Goal: Transaction & Acquisition: Purchase product/service

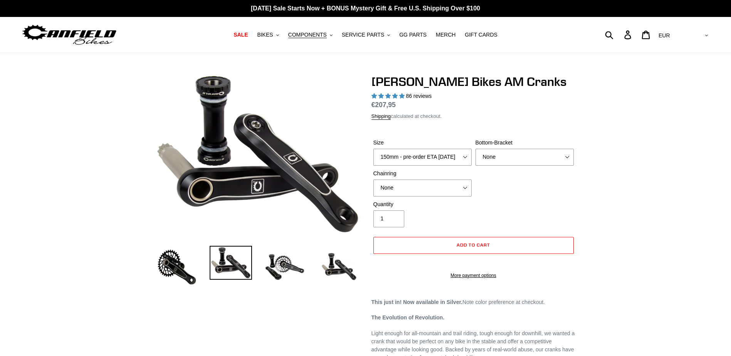
select select "highest-rating"
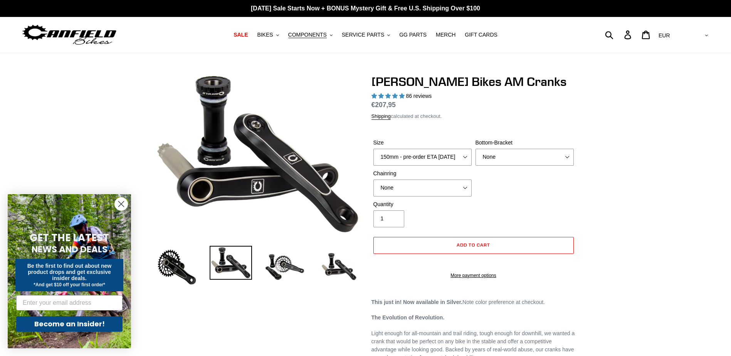
click at [120, 200] on circle "Close dialog" at bounding box center [121, 204] width 13 height 13
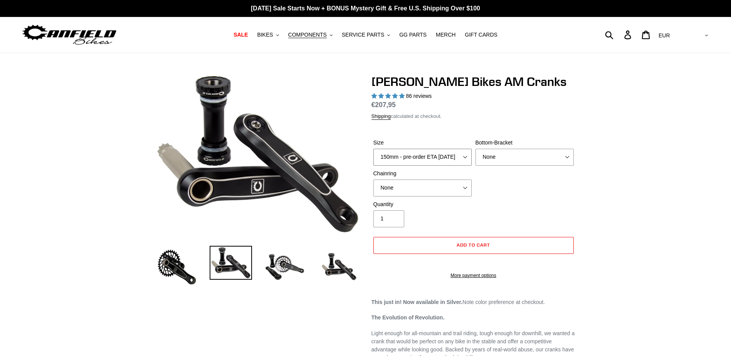
click at [462, 162] on select "150mm - pre-order ETA [DATE] 155mm - pre-order ETA [DATE] 160mm - pre-order ETA…" at bounding box center [422, 157] width 98 height 17
select select "160mm - pre-order ETA [DATE]"
click at [373, 149] on select "150mm - pre-order ETA [DATE] 155mm - pre-order ETA [DATE] 160mm - pre-order ETA…" at bounding box center [422, 157] width 98 height 17
click at [519, 154] on select "None BSA Threaded 68/73mm Press Fit PF92" at bounding box center [525, 157] width 98 height 17
select select "BSA Threaded 68/73mm"
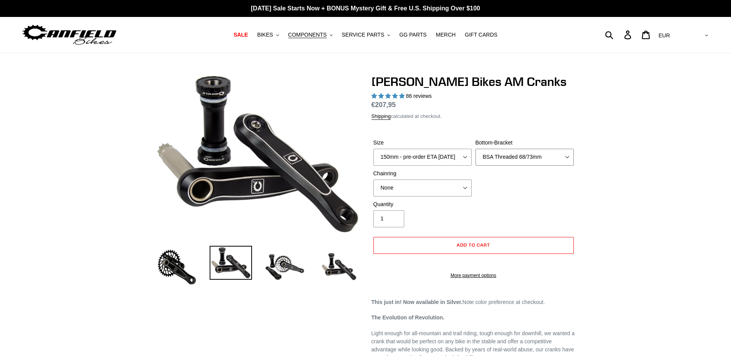
click at [476, 149] on select "None BSA Threaded 68/73mm Press Fit PF92" at bounding box center [525, 157] width 98 height 17
click at [434, 185] on select "None 30t Round (Boost 148) 30t Oval (Boost 148) 32t Round (Boost 148) 32t Oval …" at bounding box center [422, 188] width 98 height 17
select select "30t Oval (Boost 148)"
click at [373, 180] on select "None 30t Round (Boost 148) 30t Oval (Boost 148) 32t Round (Boost 148) 32t Oval …" at bounding box center [422, 188] width 98 height 17
click at [537, 195] on div "Size 150mm - pre-order ETA [DATE] 155mm - pre-order ETA [DATE] 160mm - pre-orde…" at bounding box center [473, 170] width 204 height 62
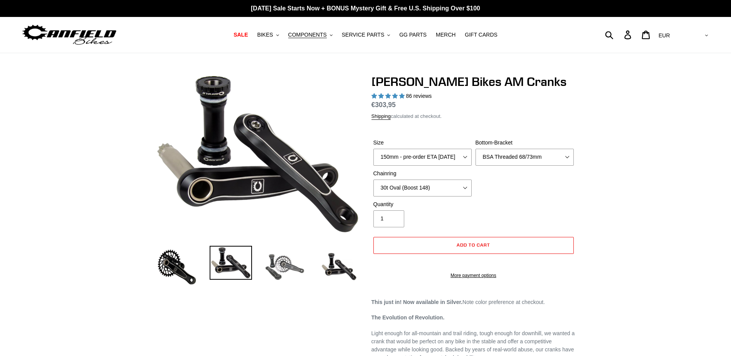
click at [272, 253] on img at bounding box center [285, 267] width 42 height 42
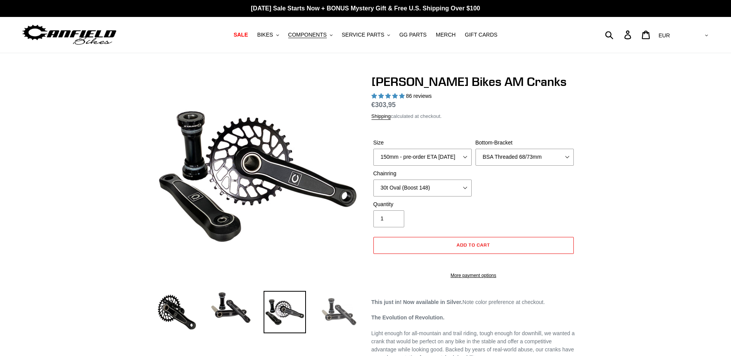
click at [336, 314] on img at bounding box center [339, 312] width 42 height 42
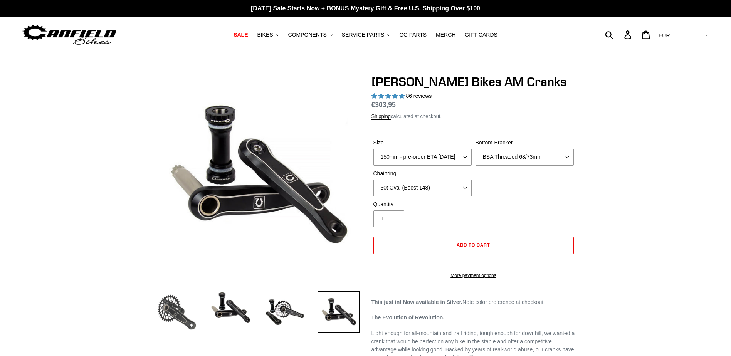
click at [176, 319] on img at bounding box center [177, 312] width 42 height 42
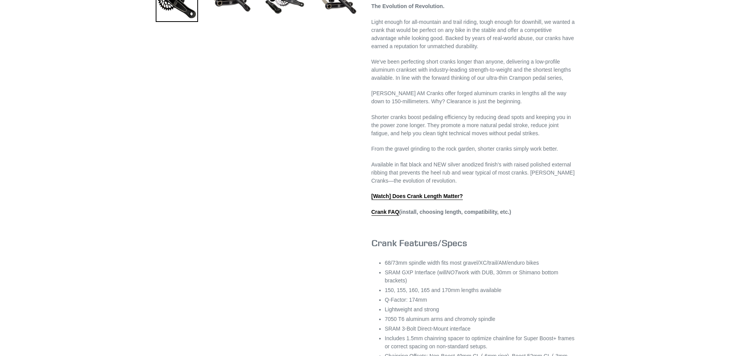
scroll to position [385, 0]
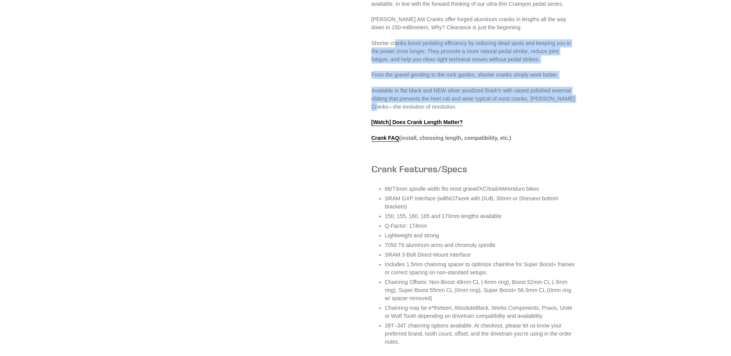
drag, startPoint x: 400, startPoint y: 49, endPoint x: 571, endPoint y: 109, distance: 180.7
click at [571, 109] on div "This just in! Now available in Silver. Note color preference at checkout. The E…" at bounding box center [473, 129] width 204 height 433
click at [571, 109] on p "Available in flat black and NEW silver anodized finish's with raised polished e…" at bounding box center [473, 99] width 204 height 24
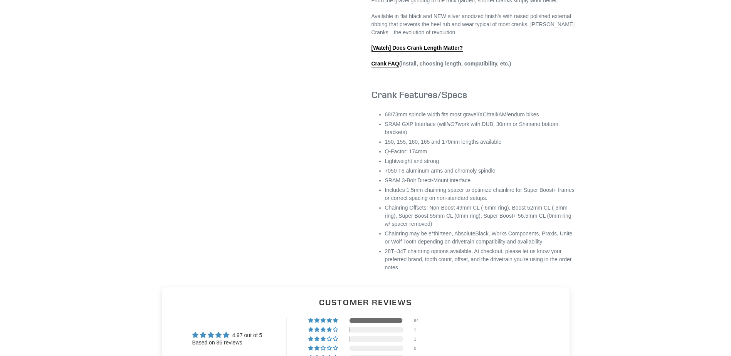
scroll to position [501, 0]
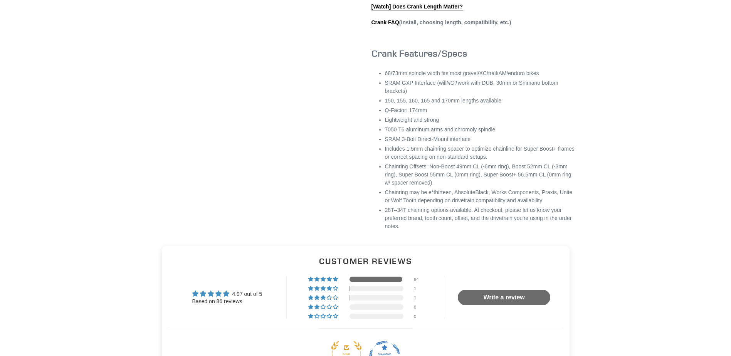
drag, startPoint x: 424, startPoint y: 79, endPoint x: 459, endPoint y: 99, distance: 40.2
click at [459, 99] on ul "68/73mm spindle width fits most gravel/XC/trail/AM/enduro bikes SRAM GXP Interf…" at bounding box center [480, 149] width 191 height 161
drag, startPoint x: 459, startPoint y: 99, endPoint x: 450, endPoint y: 102, distance: 9.4
click at [450, 95] on li "SRAM GXP Interface (will NOT work with DUB, 30mm or Shimano bottom brackets)" at bounding box center [480, 87] width 191 height 16
